Goal: Find specific page/section: Find specific page/section

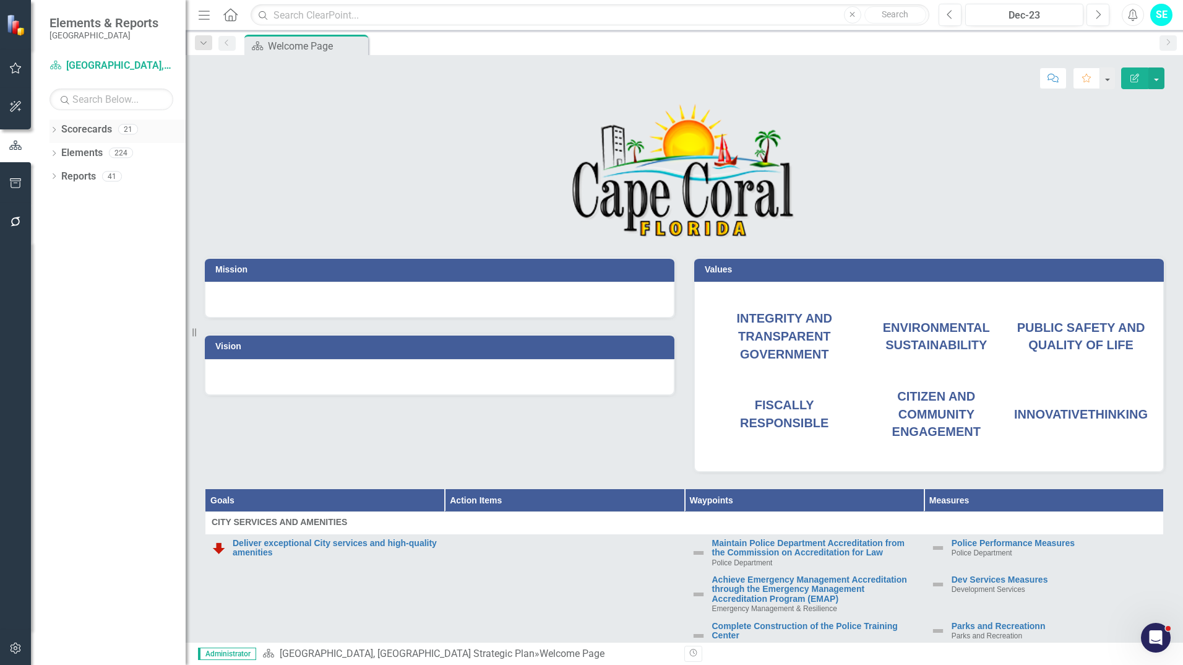
click at [53, 132] on icon at bounding box center [54, 130] width 3 height 6
click at [103, 160] on div "Dropdown [GEOGRAPHIC_DATA], [GEOGRAPHIC_DATA] Business Initiatives" at bounding box center [121, 153] width 130 height 20
click at [144, 150] on link "[GEOGRAPHIC_DATA], [GEOGRAPHIC_DATA] Business Initiatives" at bounding box center [127, 153] width 118 height 14
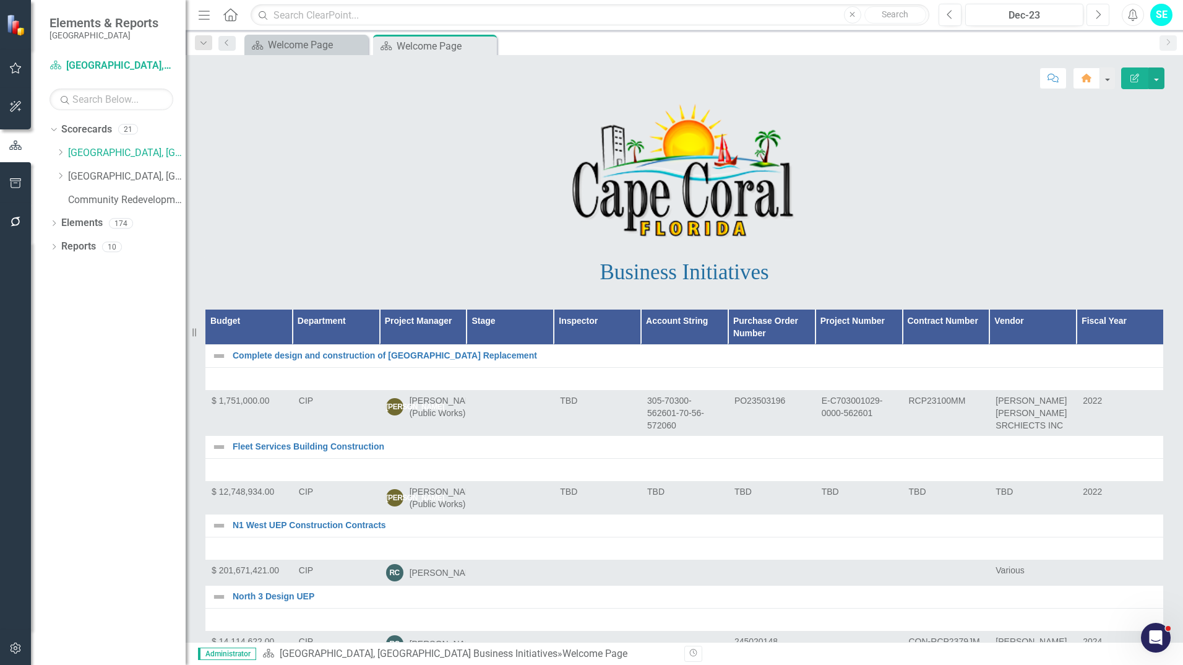
click at [1099, 16] on icon "button" at bounding box center [1099, 14] width 5 height 9
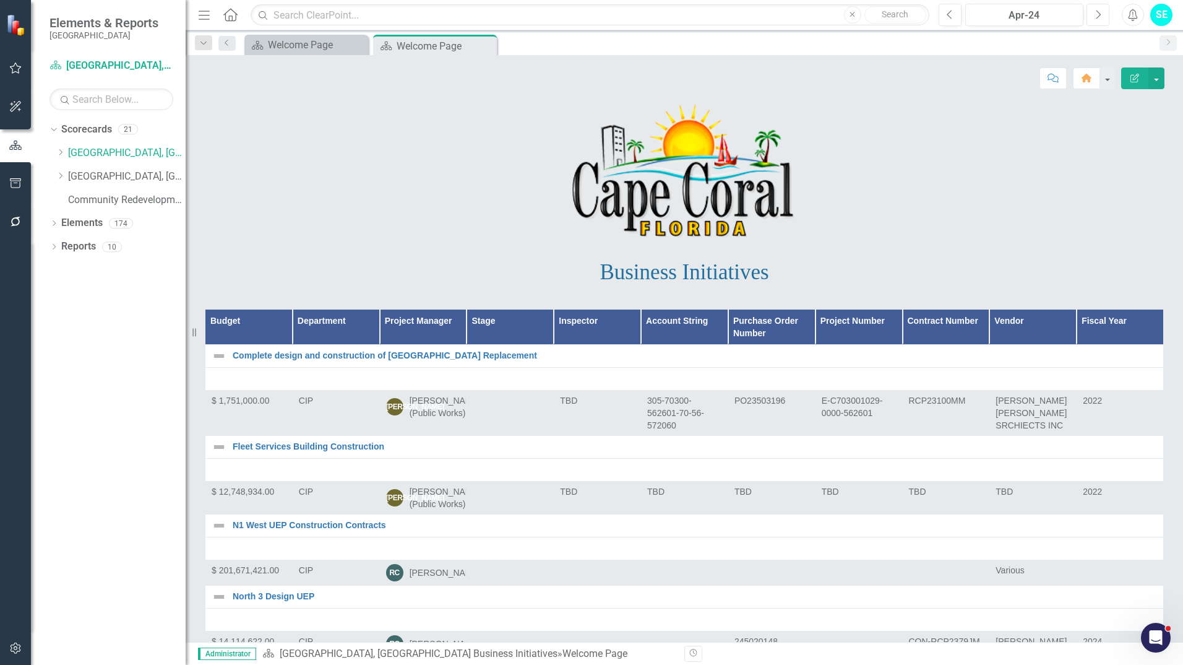
click at [1099, 16] on icon "button" at bounding box center [1099, 14] width 5 height 9
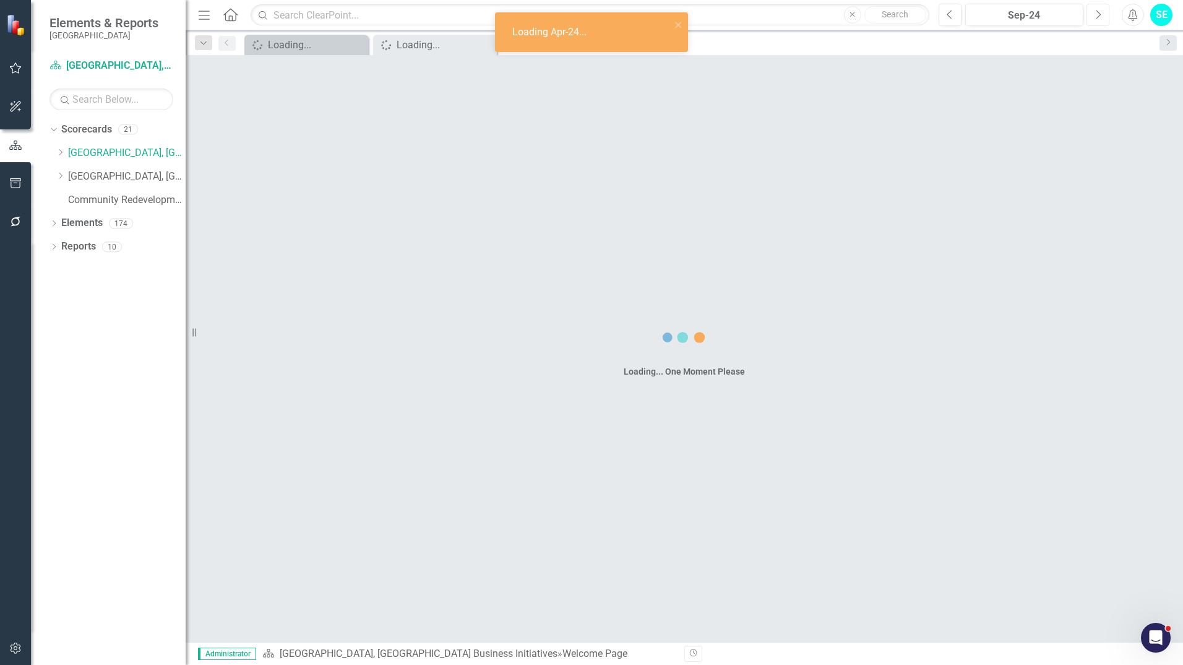
click at [1099, 16] on icon "button" at bounding box center [1099, 14] width 5 height 9
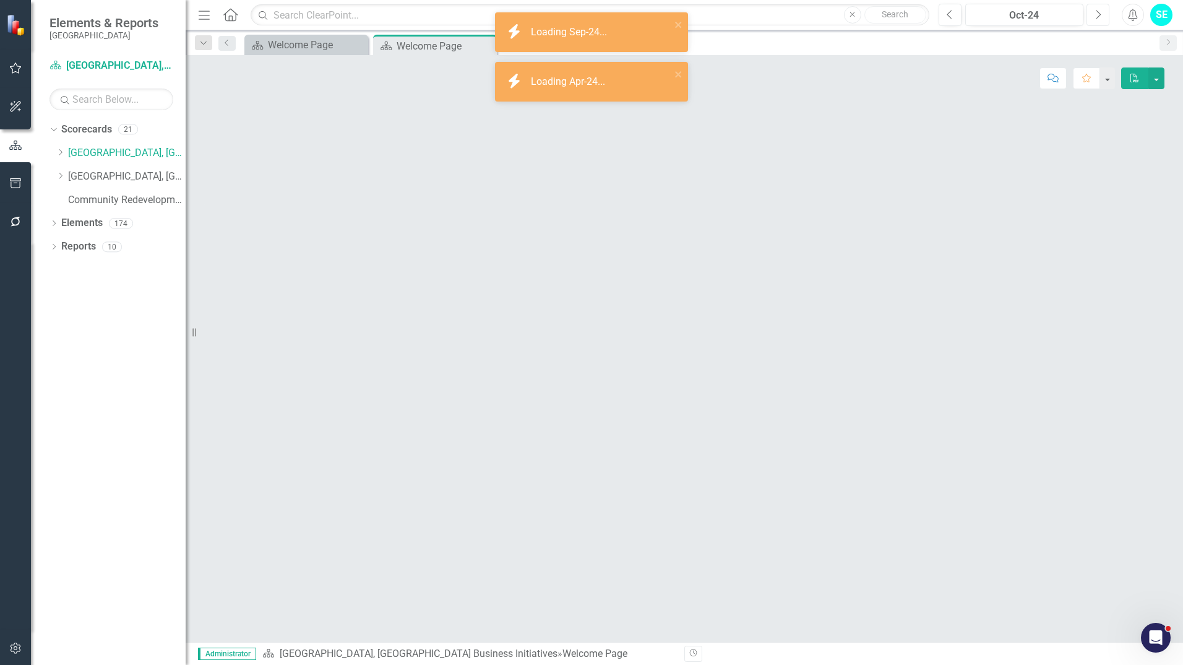
click at [1099, 16] on icon "button" at bounding box center [1099, 14] width 5 height 9
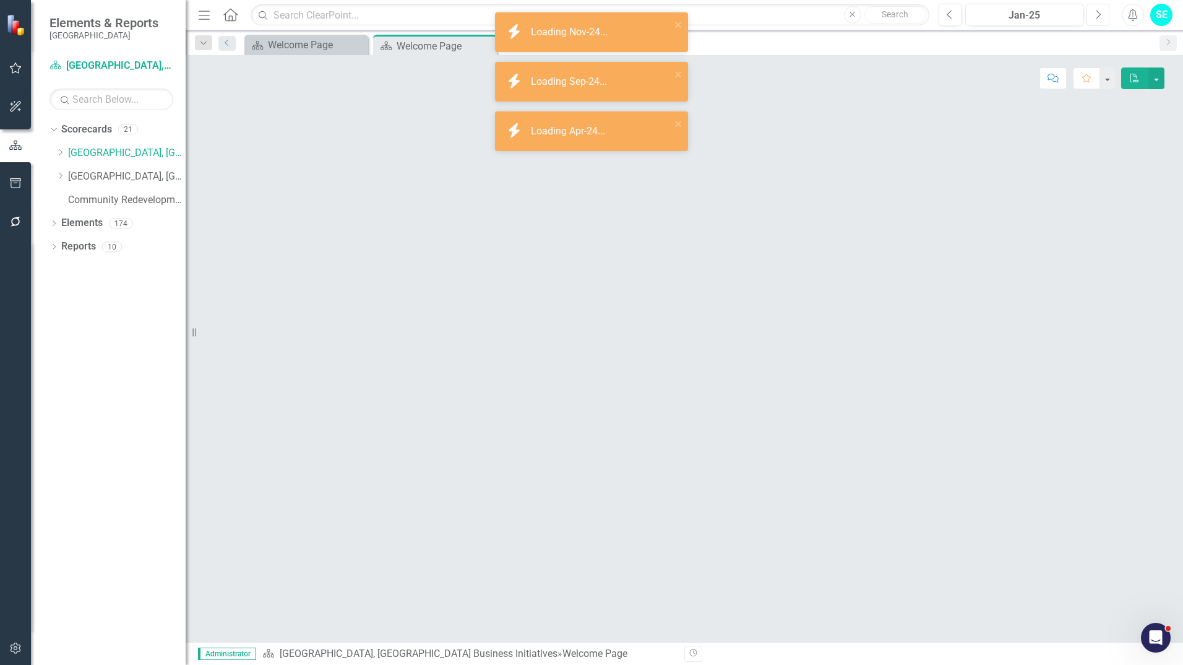
click at [1099, 16] on icon "button" at bounding box center [1099, 14] width 5 height 9
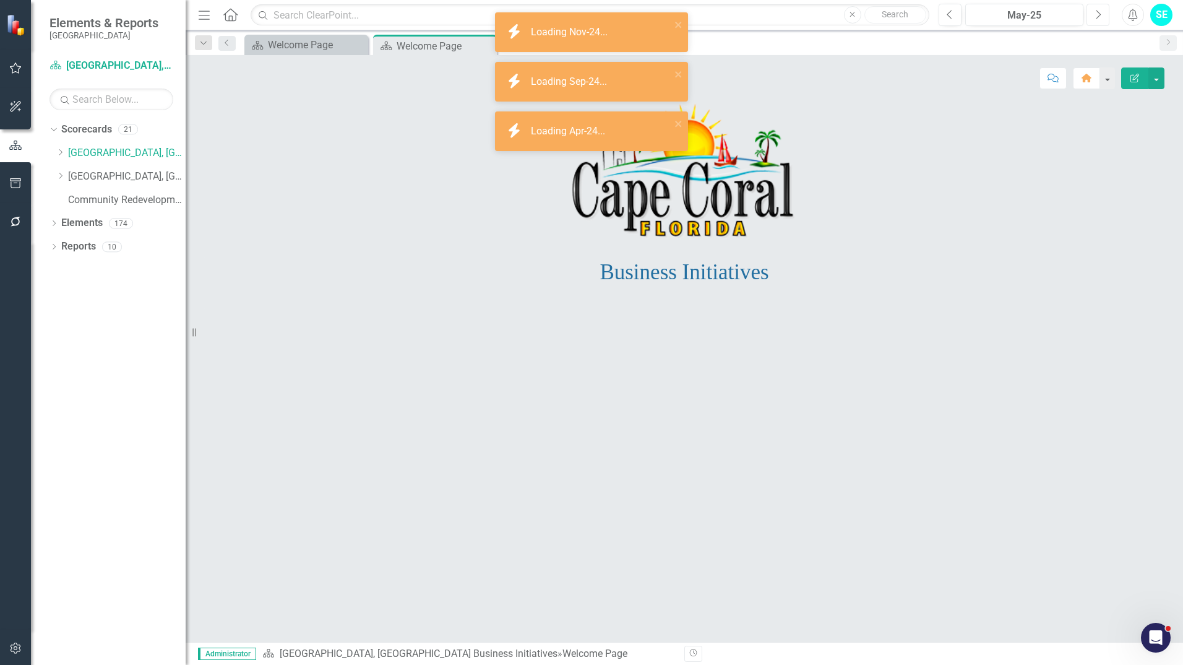
click at [1099, 16] on icon "button" at bounding box center [1099, 14] width 5 height 9
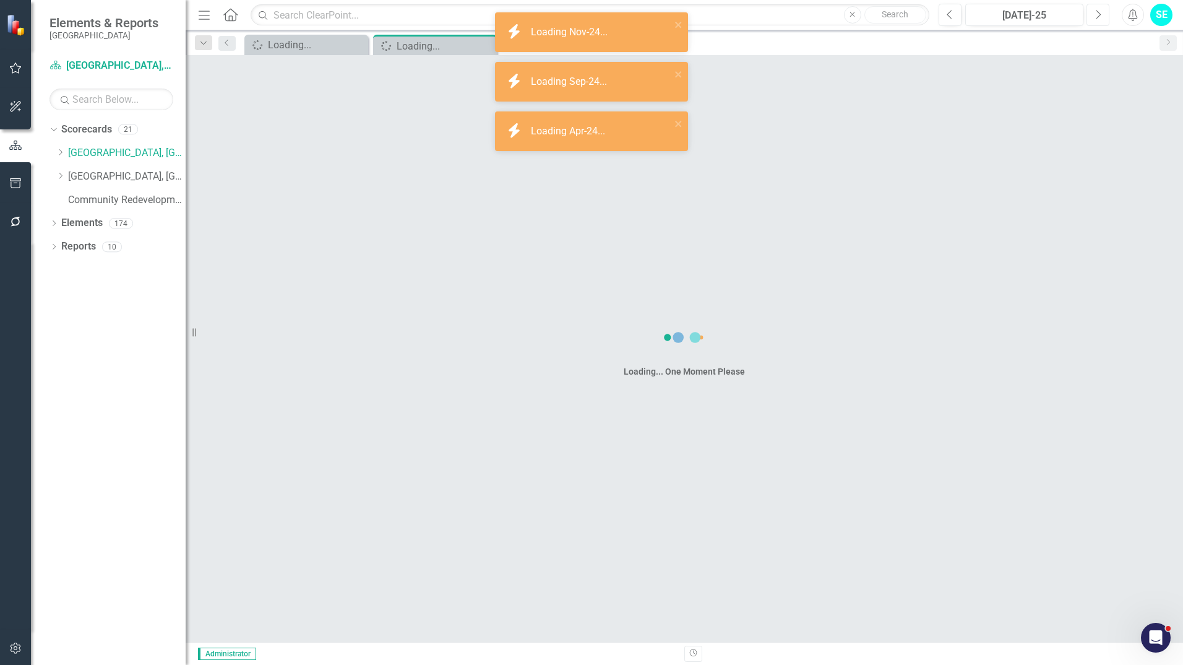
click at [1099, 16] on icon "button" at bounding box center [1099, 14] width 5 height 9
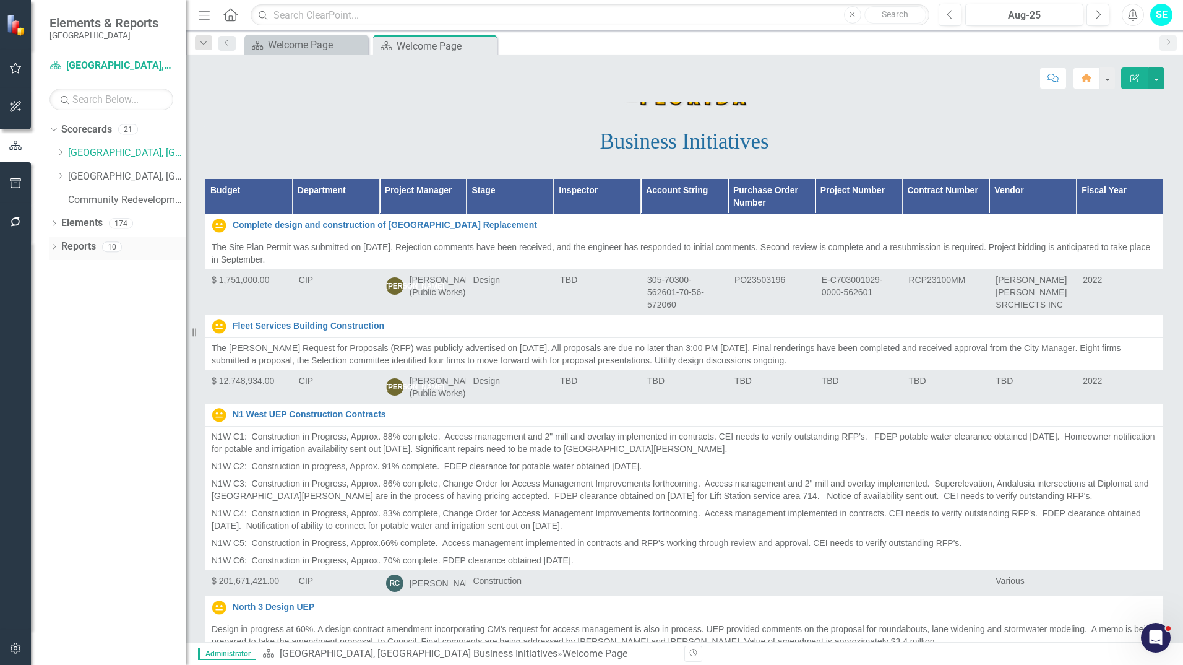
click at [54, 243] on div "Dropdown" at bounding box center [54, 248] width 9 height 11
click at [59, 336] on icon "Dropdown" at bounding box center [59, 337] width 9 height 7
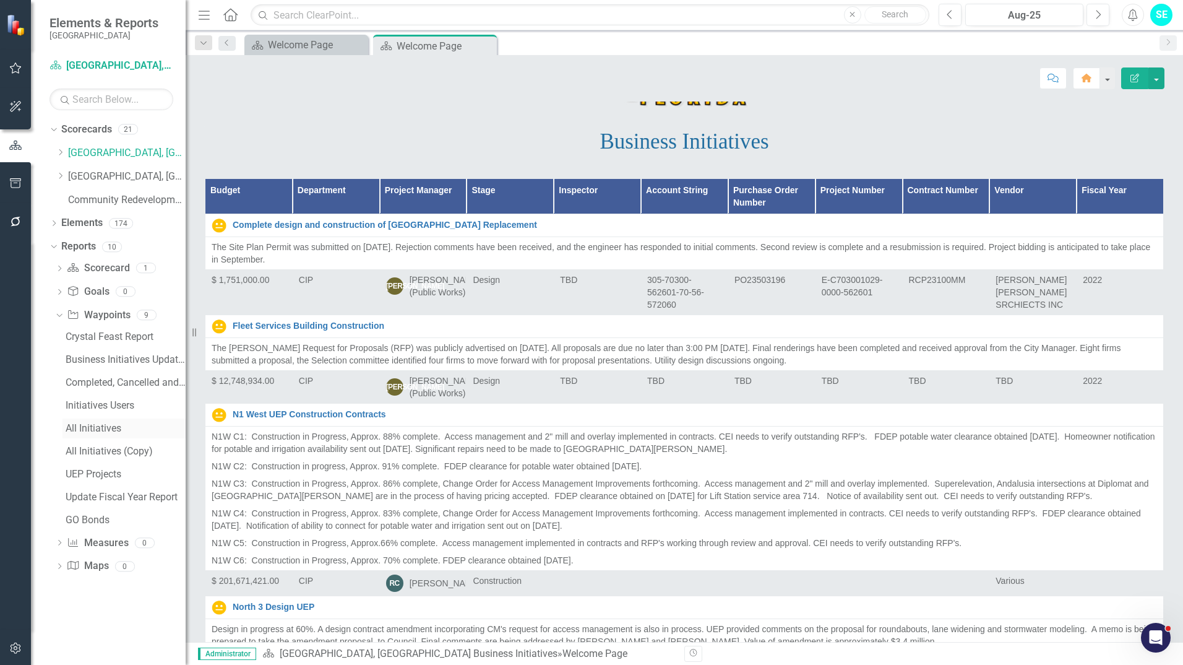
click at [101, 425] on div "All Initiatives" at bounding box center [126, 428] width 120 height 11
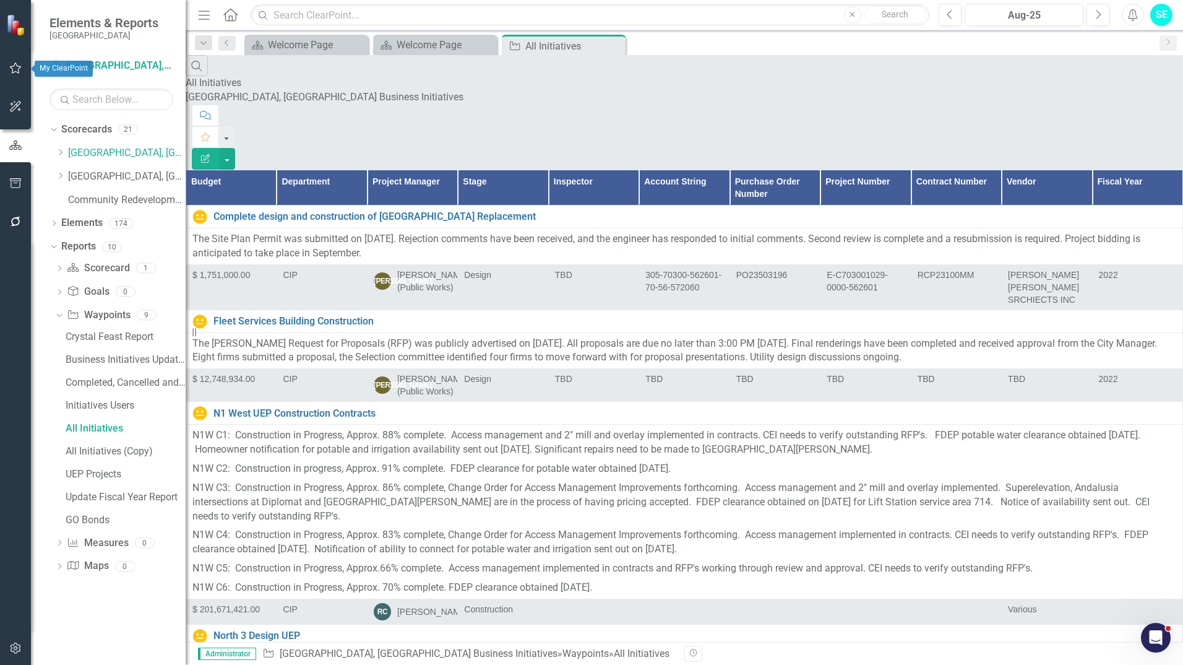
click at [11, 66] on icon "button" at bounding box center [15, 68] width 13 height 10
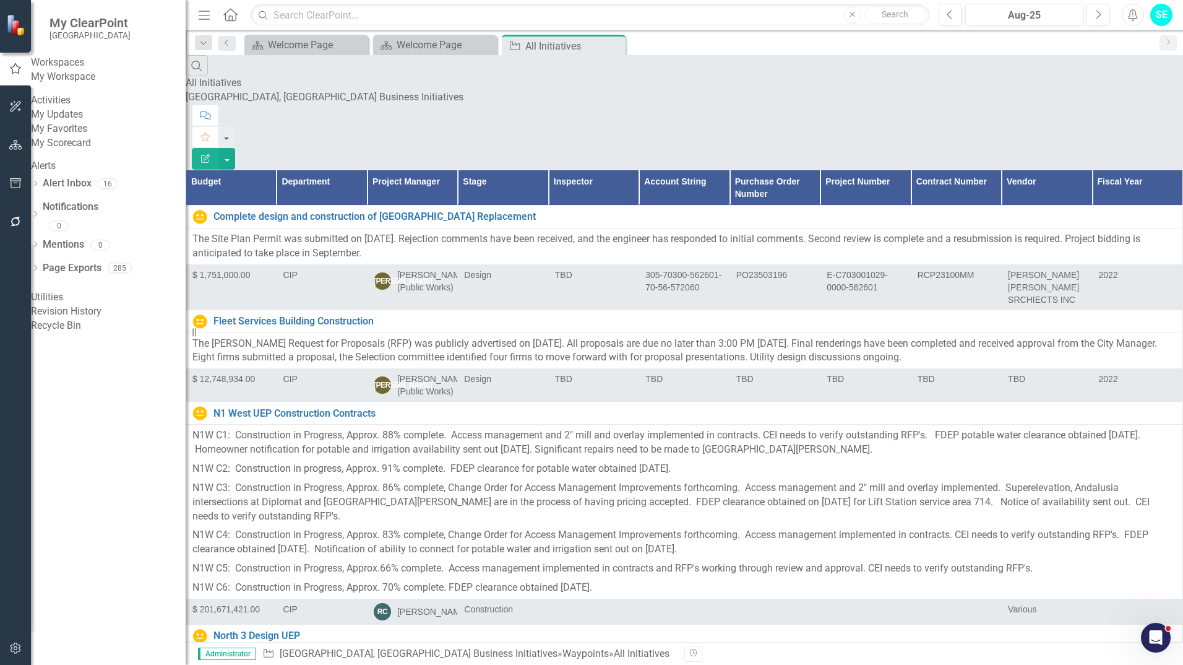
click at [85, 84] on link "My Workspace" at bounding box center [108, 77] width 155 height 14
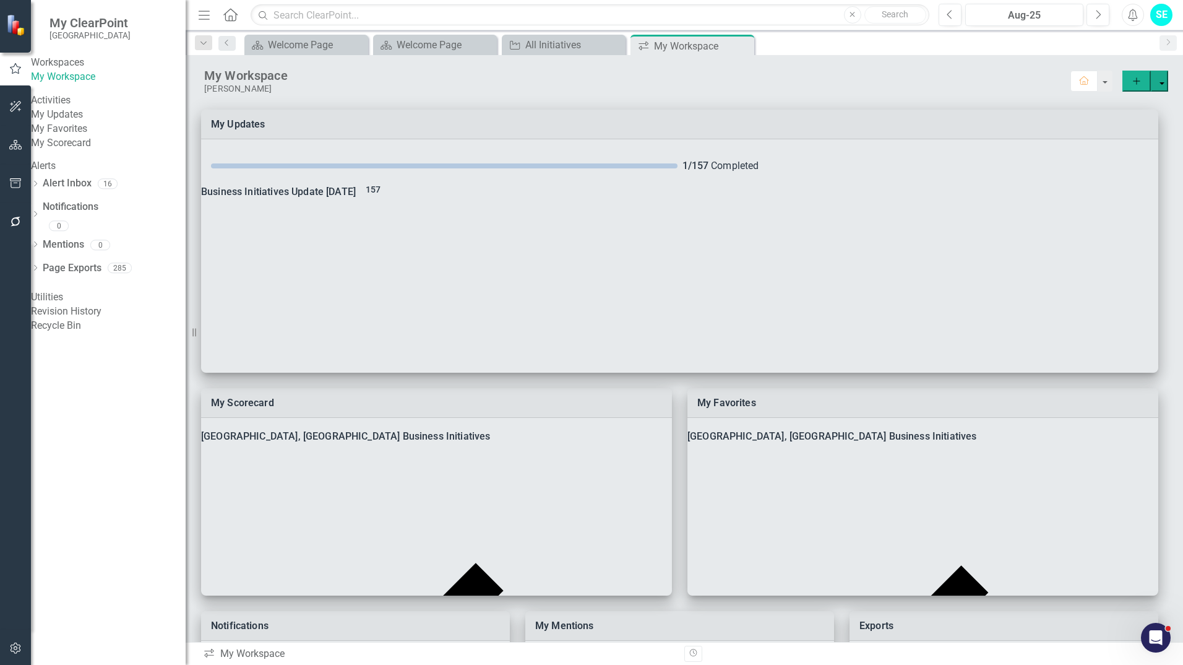
click at [86, 122] on link "My Updates" at bounding box center [108, 115] width 155 height 14
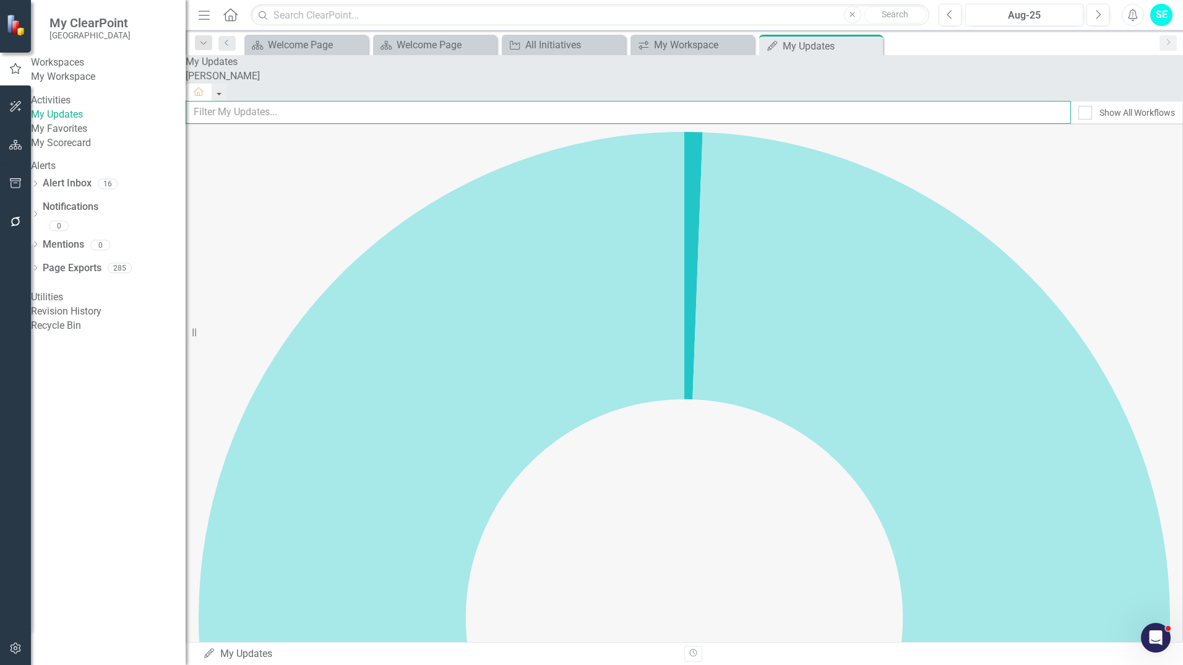
click at [413, 119] on input "text" at bounding box center [629, 112] width 886 height 23
type input "[PERSON_NAME]"
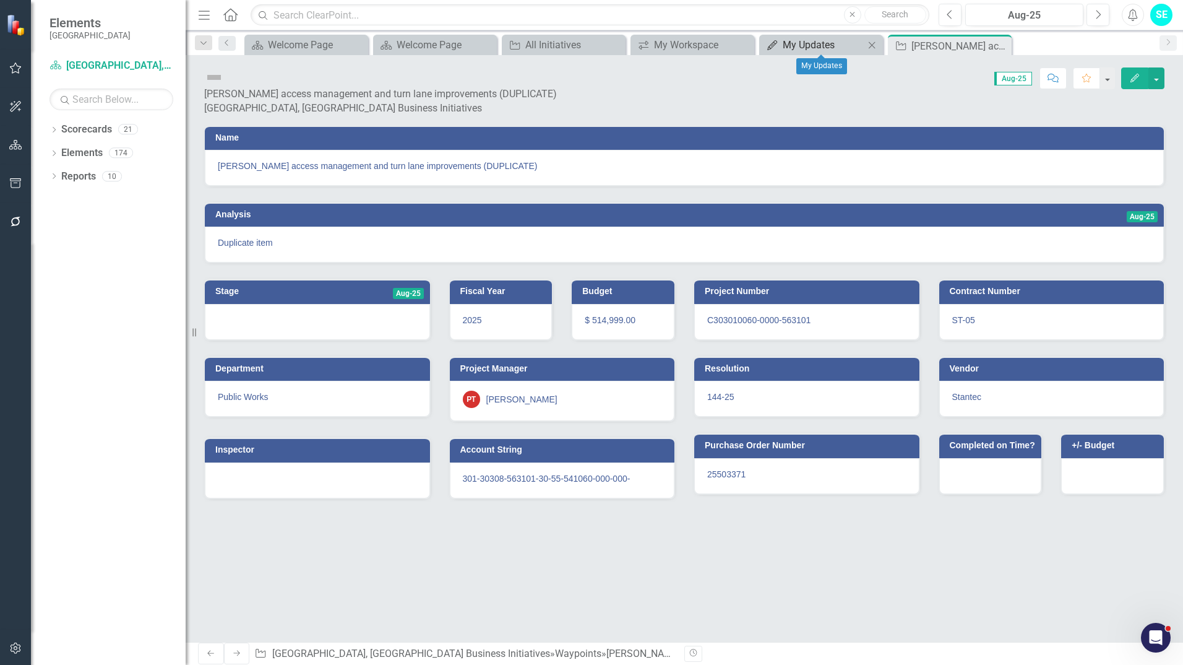
click at [795, 51] on div "My Updates" at bounding box center [824, 44] width 82 height 15
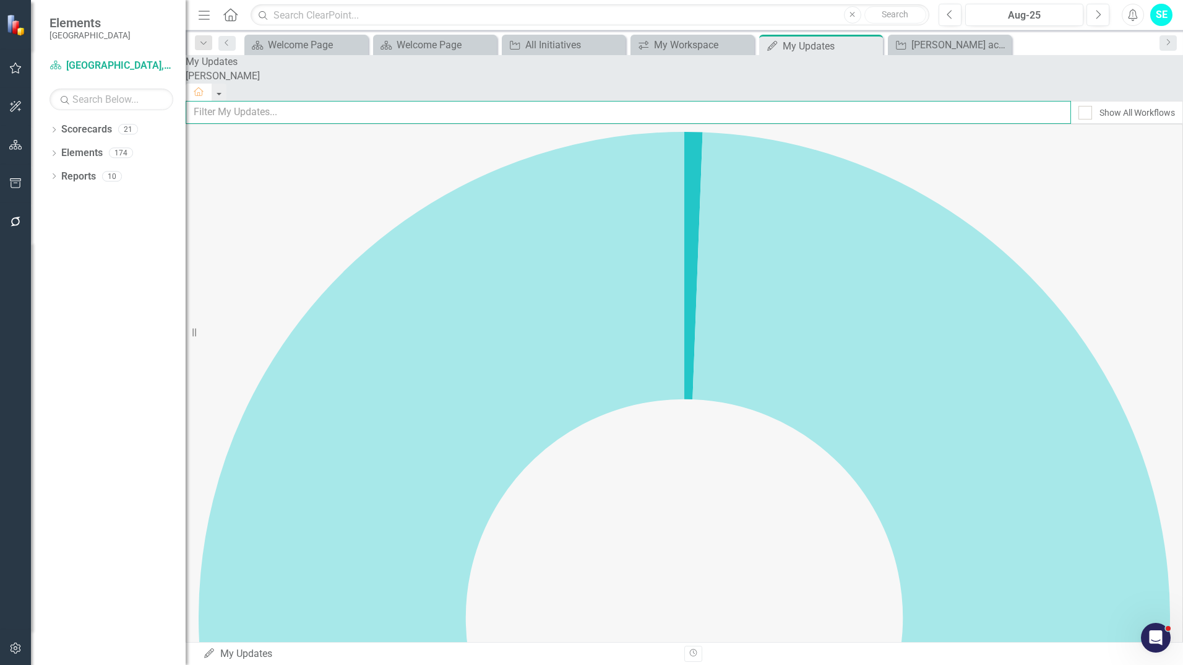
click at [382, 111] on input "text" at bounding box center [629, 112] width 886 height 23
type input "chiqui"
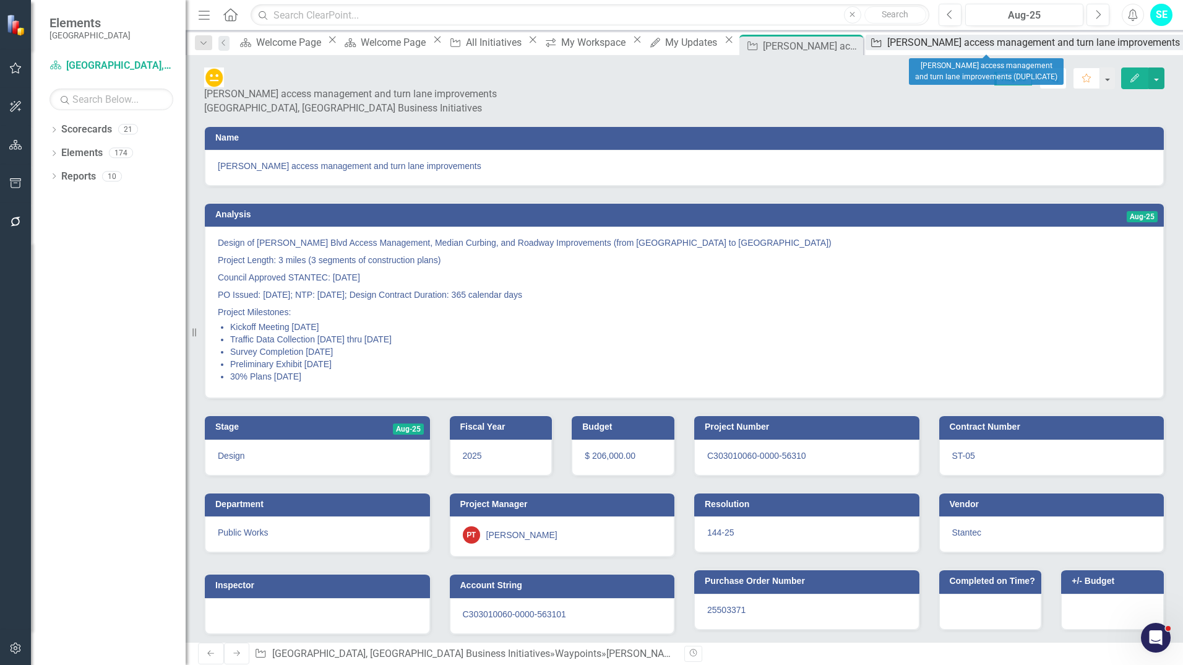
click at [973, 46] on div "[PERSON_NAME] access management and turn lane improvements (DUPLICATE)" at bounding box center [1064, 42] width 355 height 15
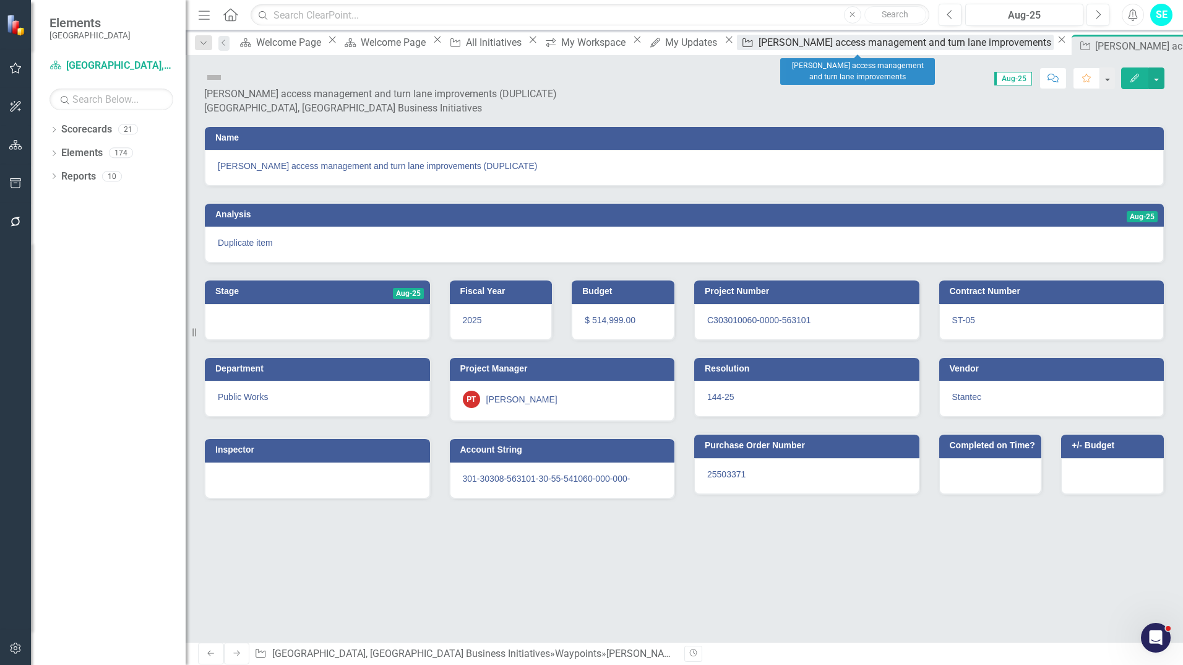
click at [865, 41] on div "[PERSON_NAME] access management and turn lane improvements" at bounding box center [906, 42] width 295 height 15
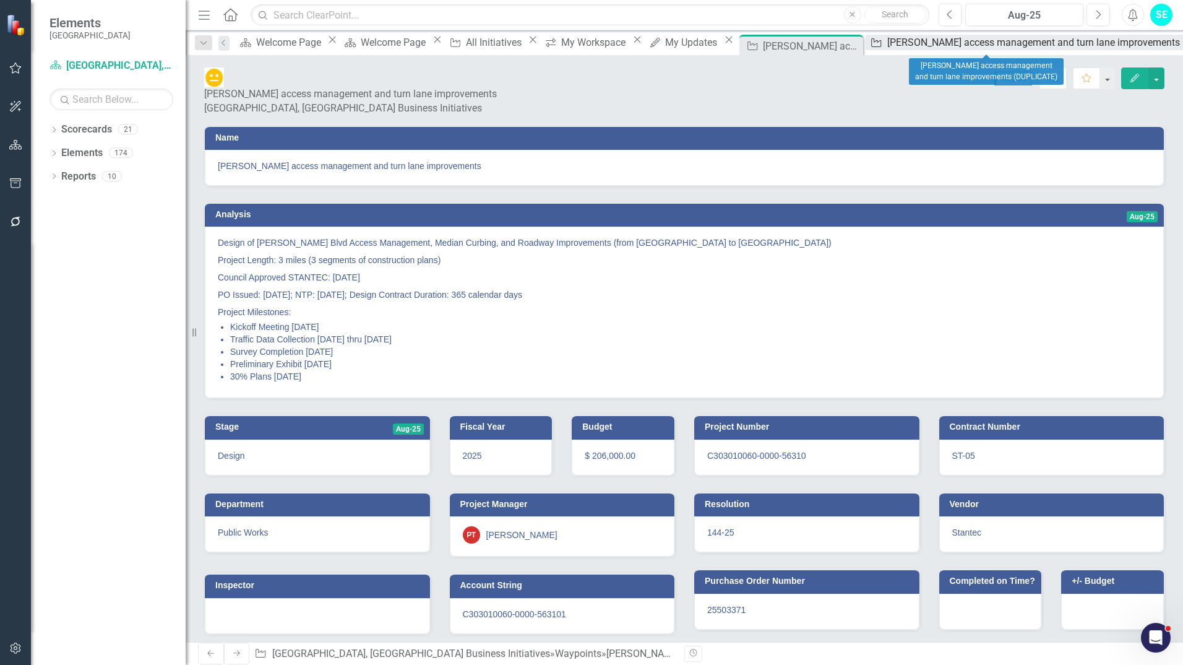
click at [995, 42] on div "[PERSON_NAME] access management and turn lane improvements (DUPLICATE)" at bounding box center [1064, 42] width 355 height 15
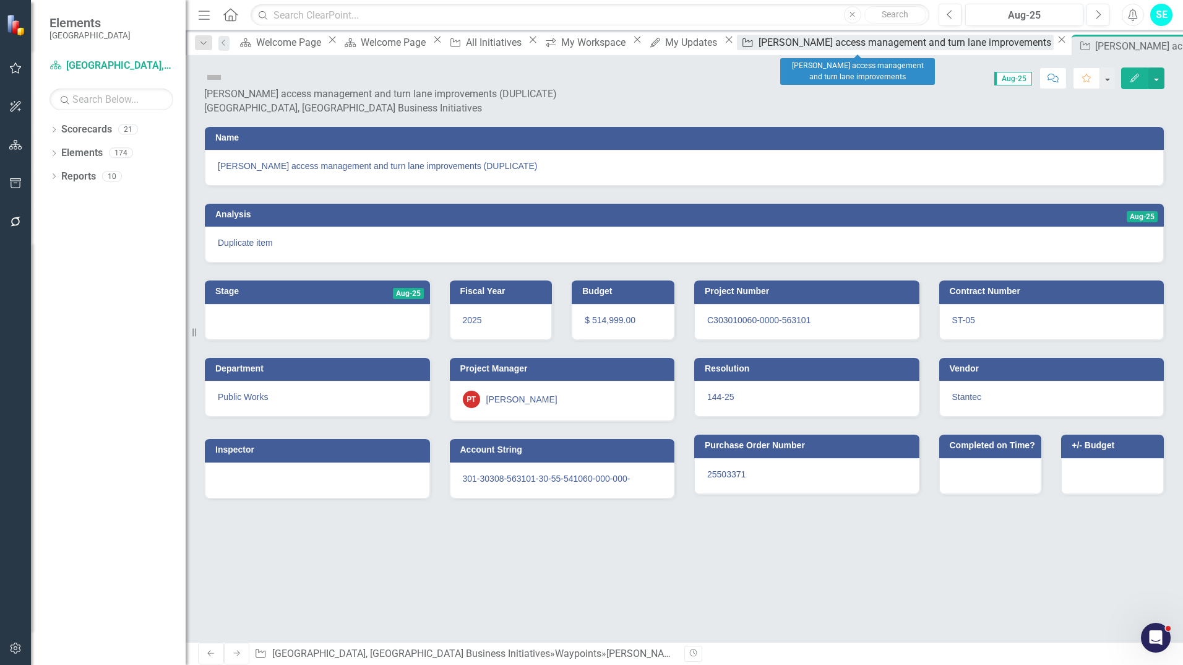
click at [860, 50] on div "[PERSON_NAME] access management and turn lane improvements" at bounding box center [906, 42] width 295 height 15
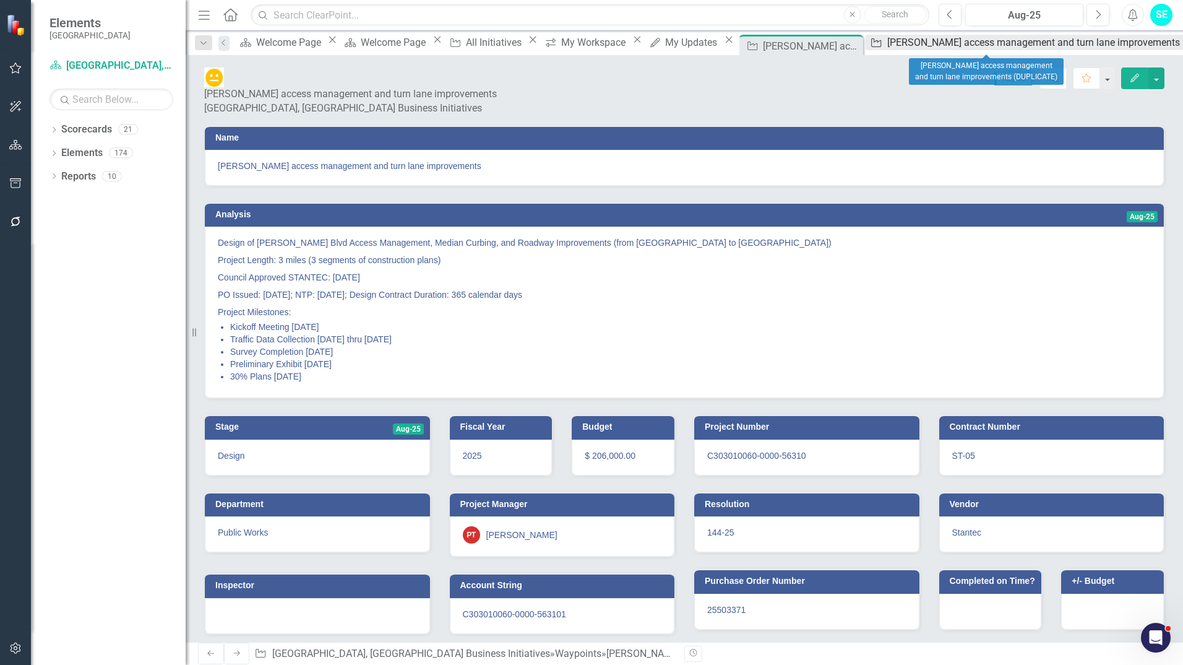
click at [996, 46] on div "[PERSON_NAME] access management and turn lane improvements (DUPLICATE)" at bounding box center [1064, 42] width 355 height 15
